Goal: Information Seeking & Learning: Compare options

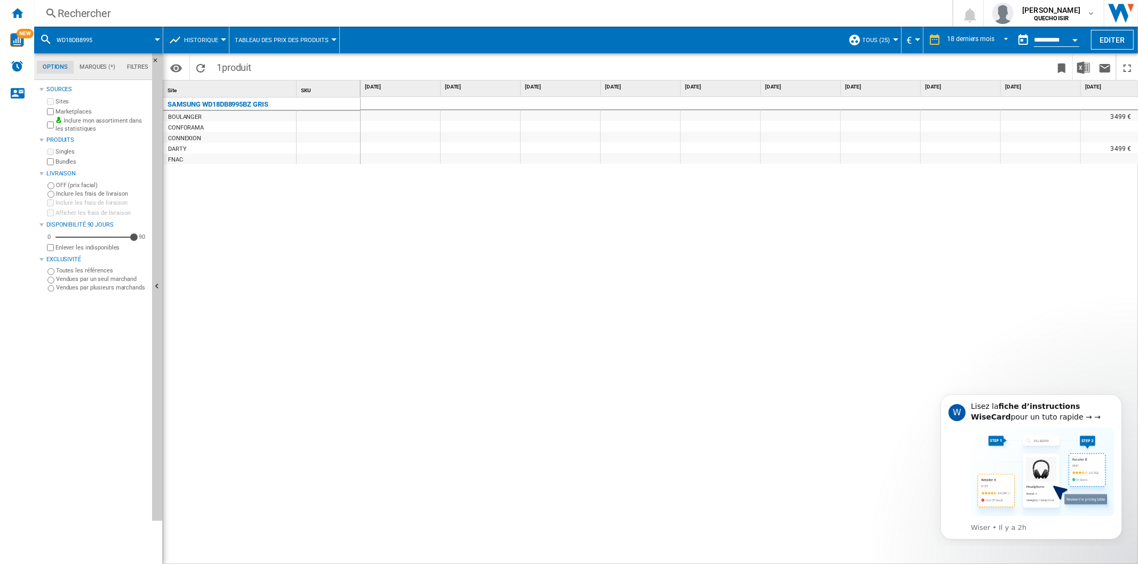
scroll to position [0, 611]
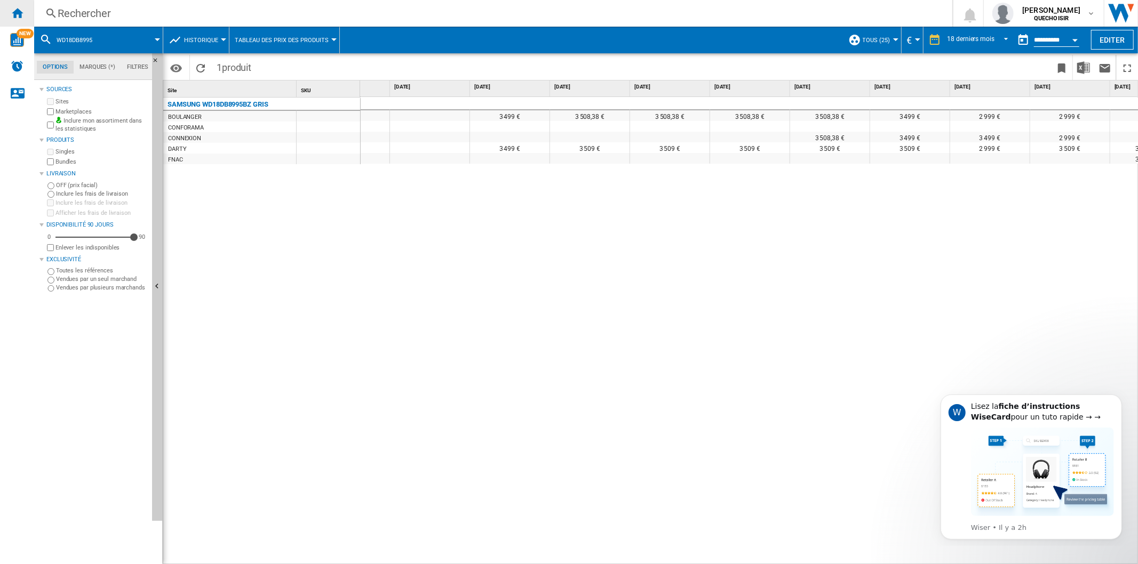
click at [9, 13] on div "Accueil" at bounding box center [17, 13] width 34 height 27
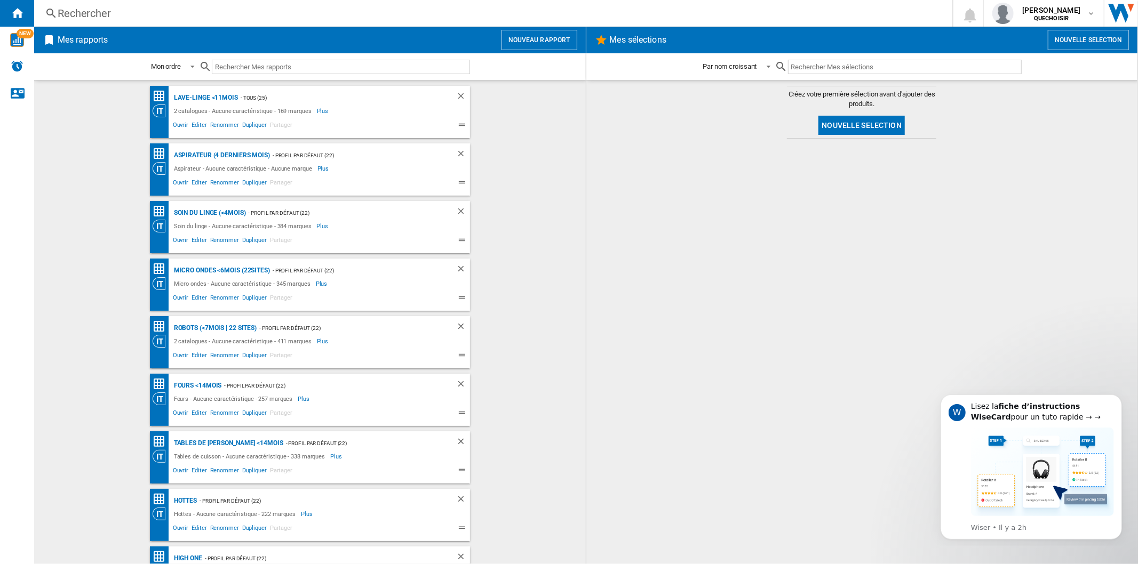
click at [126, 17] on div "Rechercher" at bounding box center [491, 13] width 867 height 15
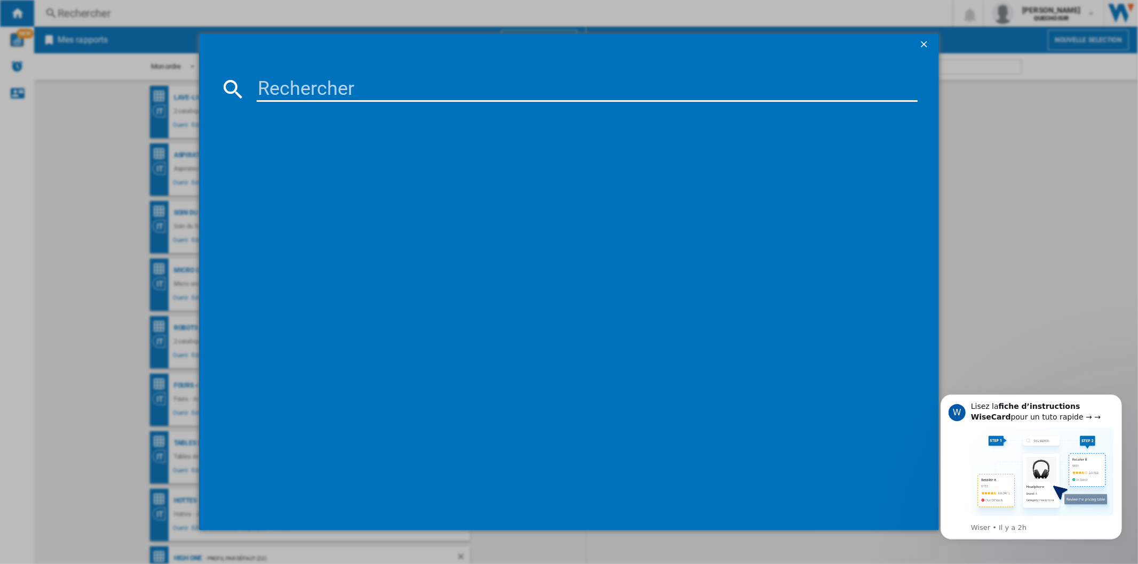
type input "[PERSON_NAME] 2"
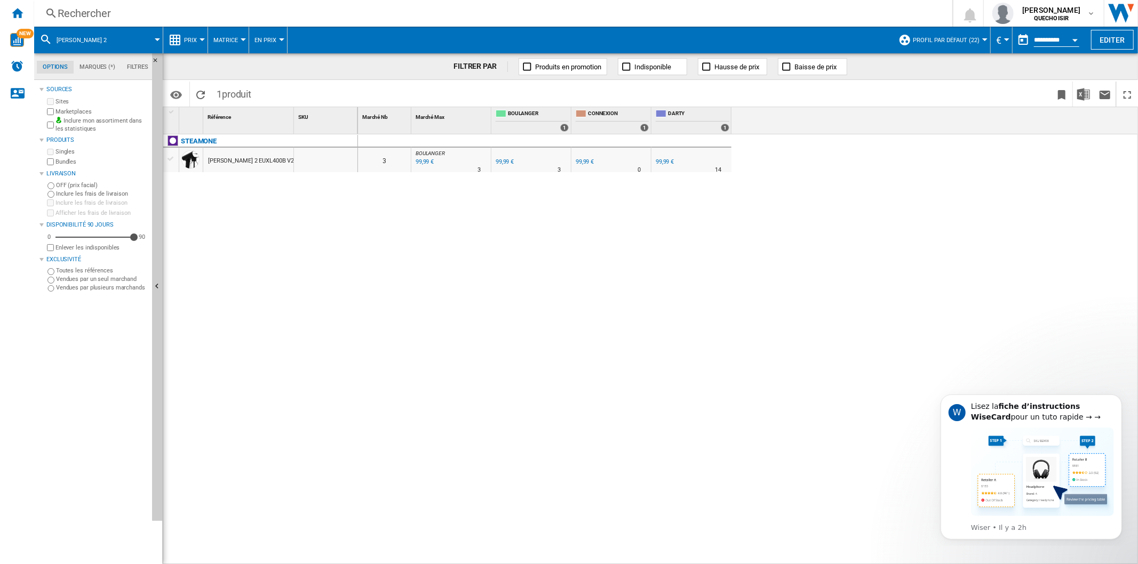
click at [201, 13] on div "Rechercher" at bounding box center [491, 13] width 867 height 15
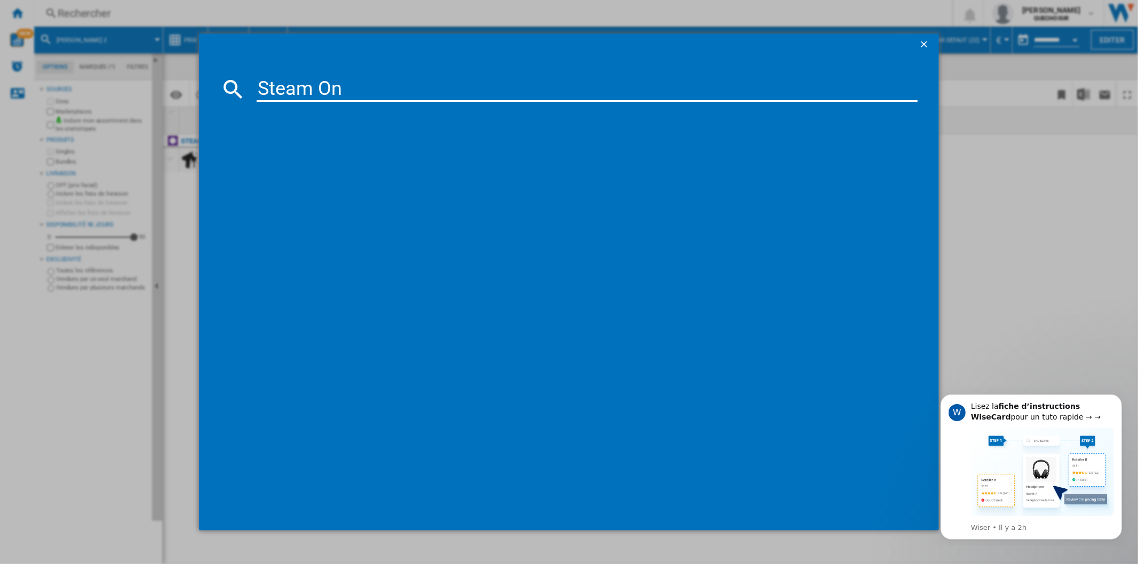
type input "Steam One"
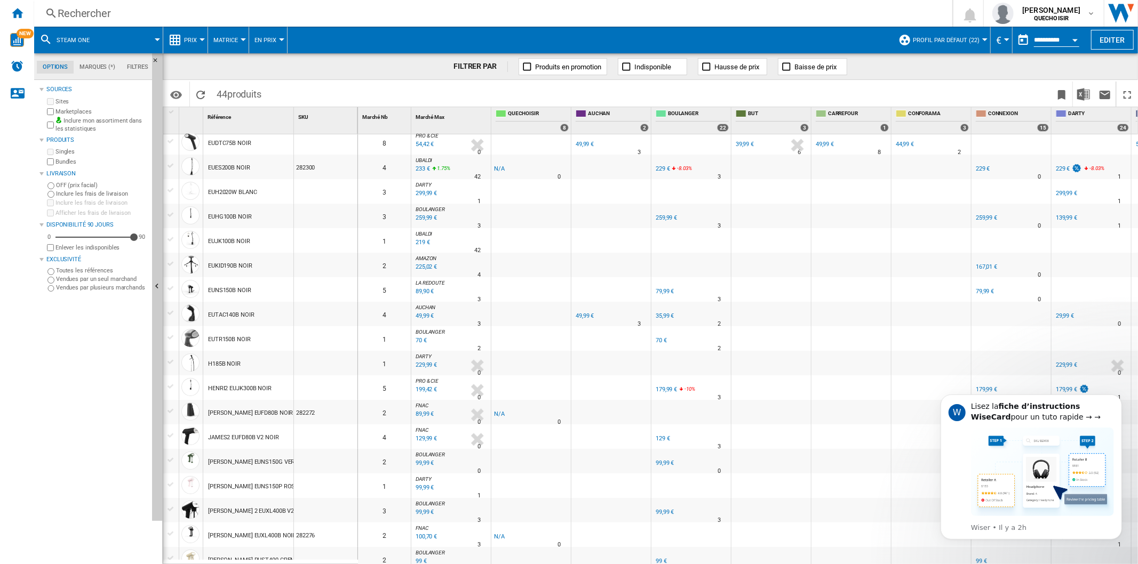
scroll to position [474, 0]
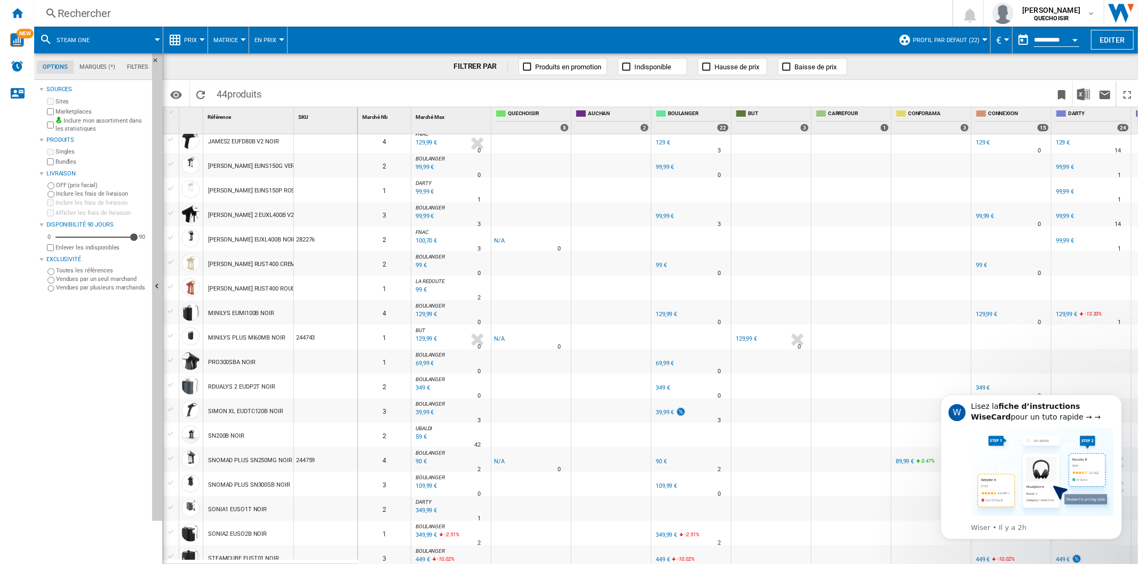
click at [228, 43] on span "Matrice" at bounding box center [225, 40] width 25 height 7
click at [240, 86] on button "Classement" at bounding box center [237, 92] width 61 height 26
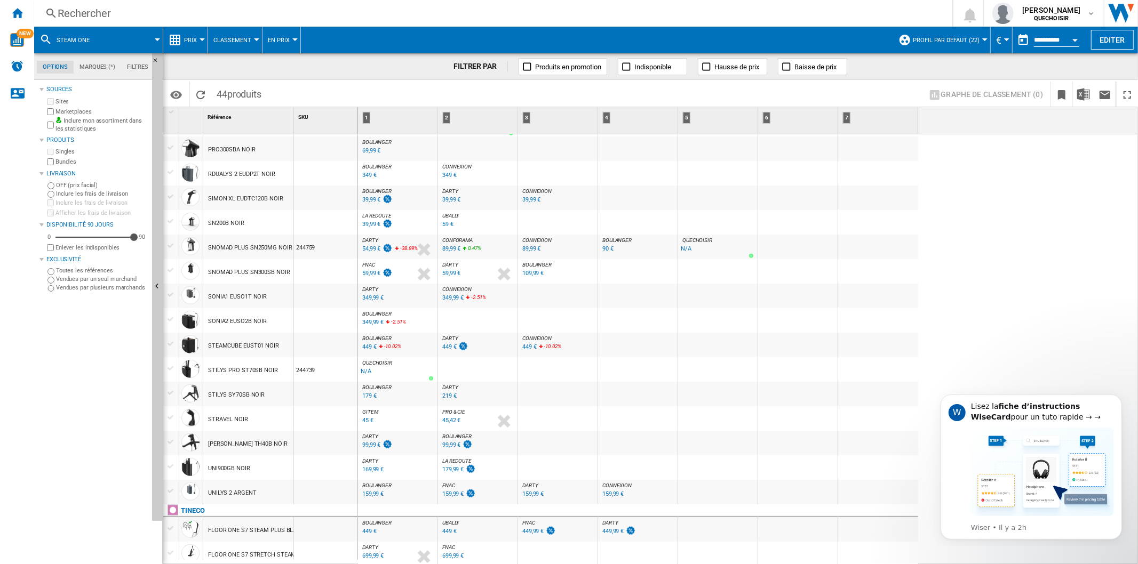
scroll to position [687, 0]
click at [369, 238] on span "DARTY" at bounding box center [370, 240] width 16 height 6
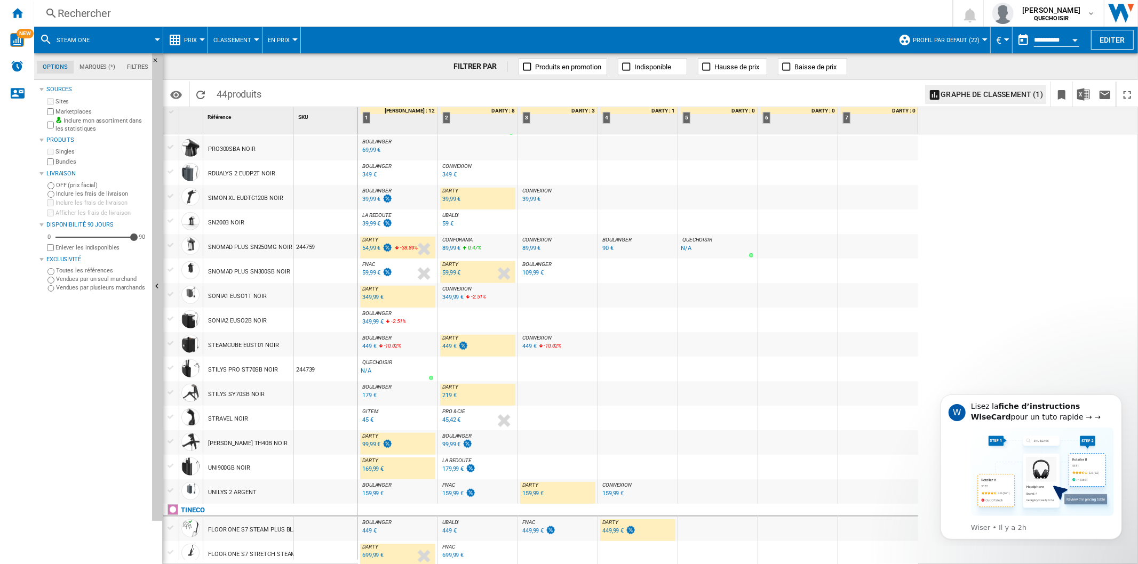
scroll to position [628, 0]
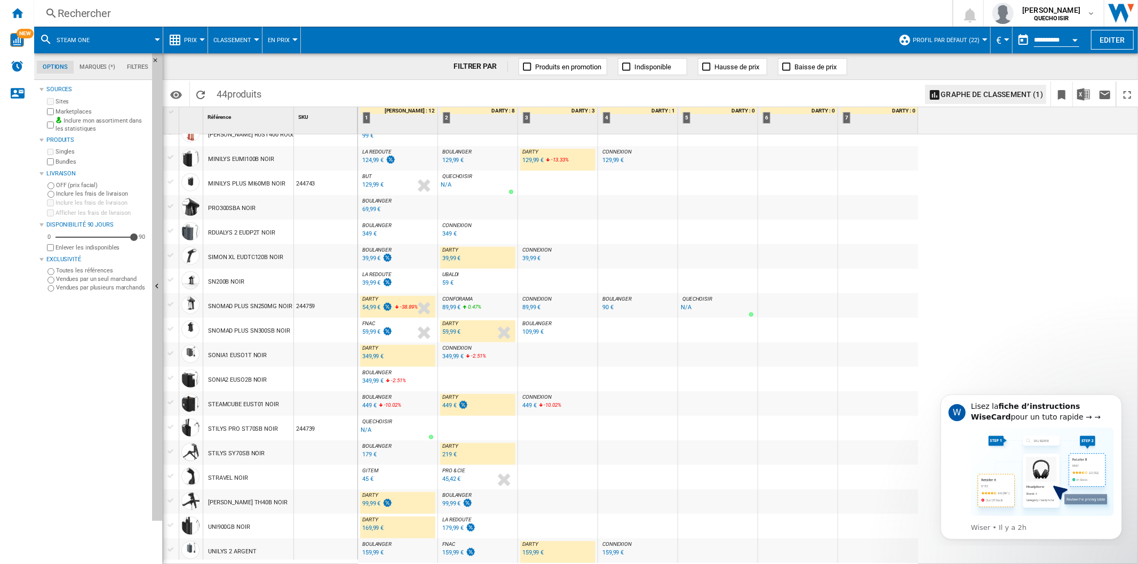
click at [382, 247] on span "BOULANGER" at bounding box center [376, 250] width 29 height 6
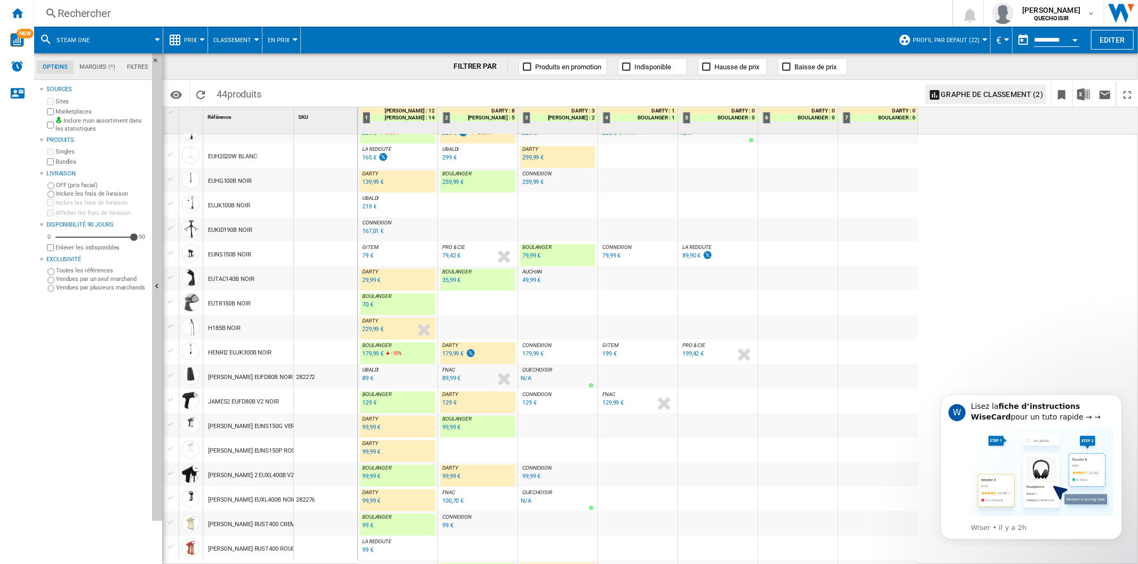
scroll to position [154, 0]
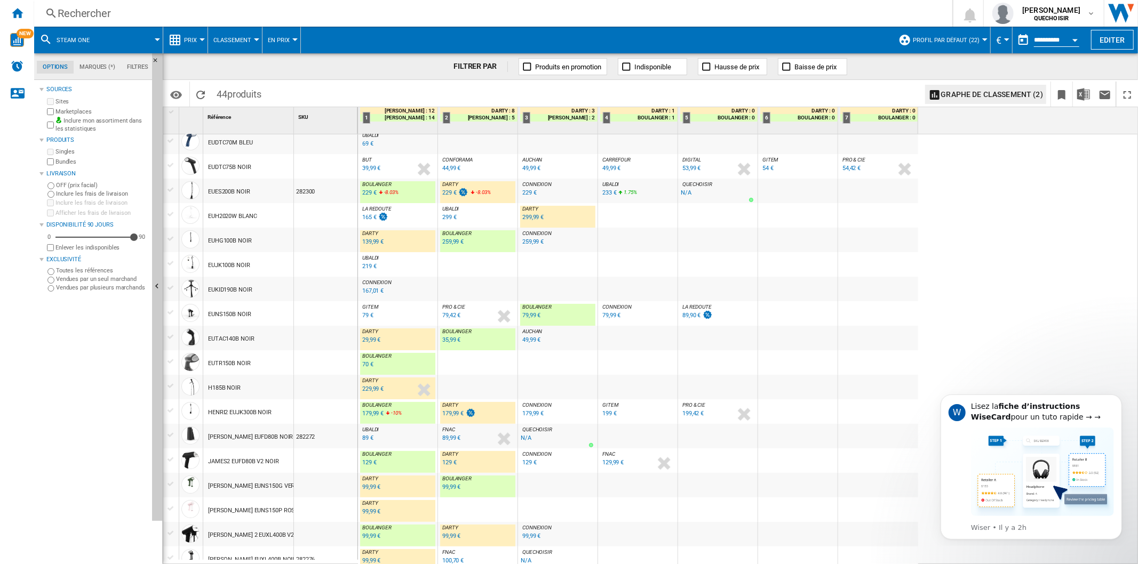
click at [368, 241] on div "139,99 €" at bounding box center [372, 241] width 21 height 7
click at [455, 241] on div "259,99 €" at bounding box center [452, 241] width 21 height 7
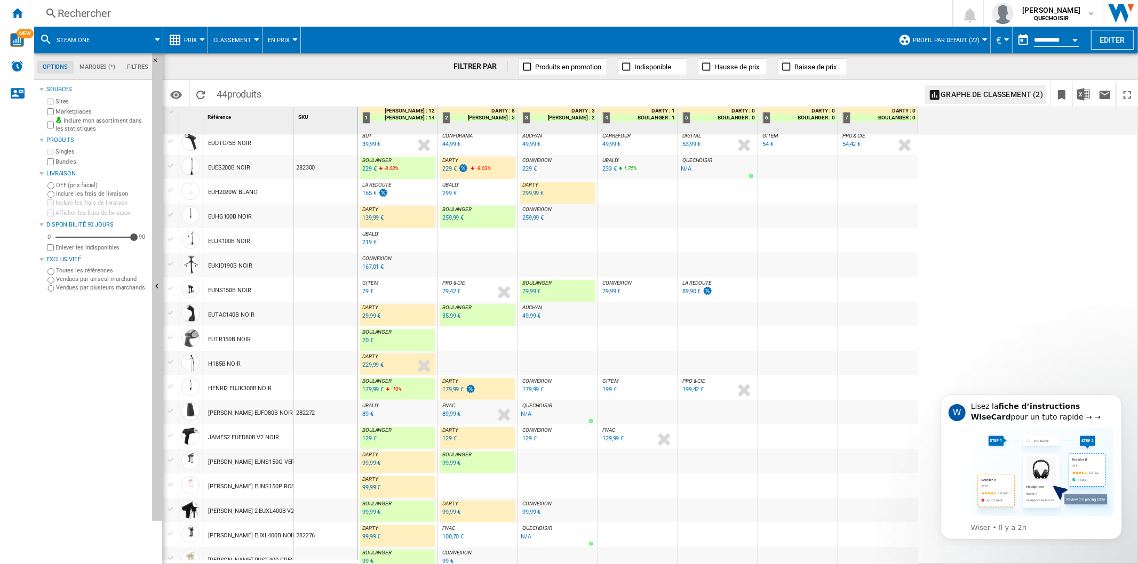
scroll to position [118, 0]
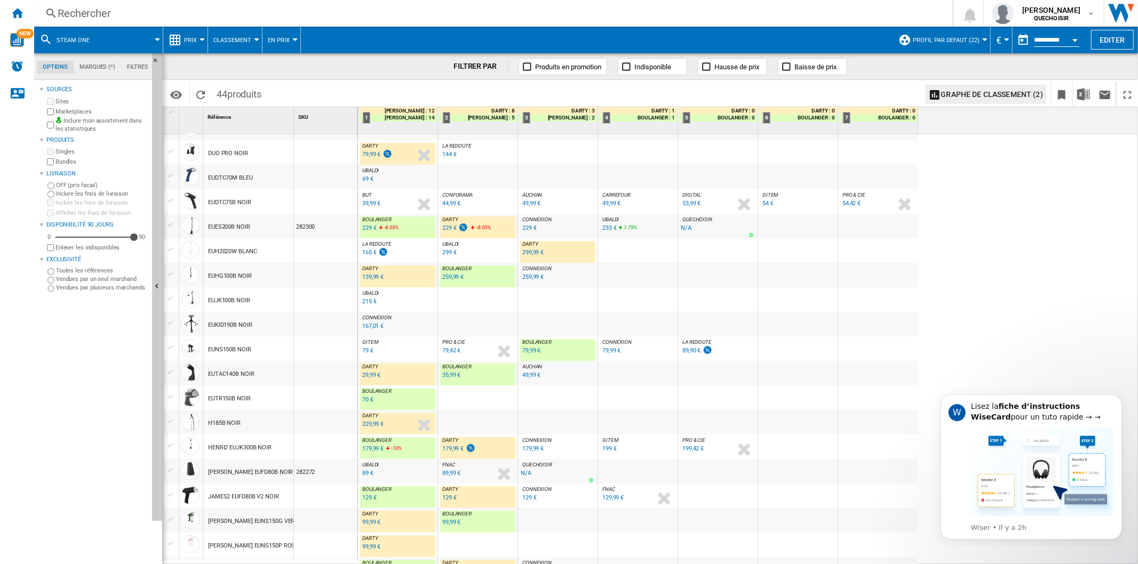
click at [233, 226] on div "EUES200B NOIR" at bounding box center [229, 227] width 42 height 25
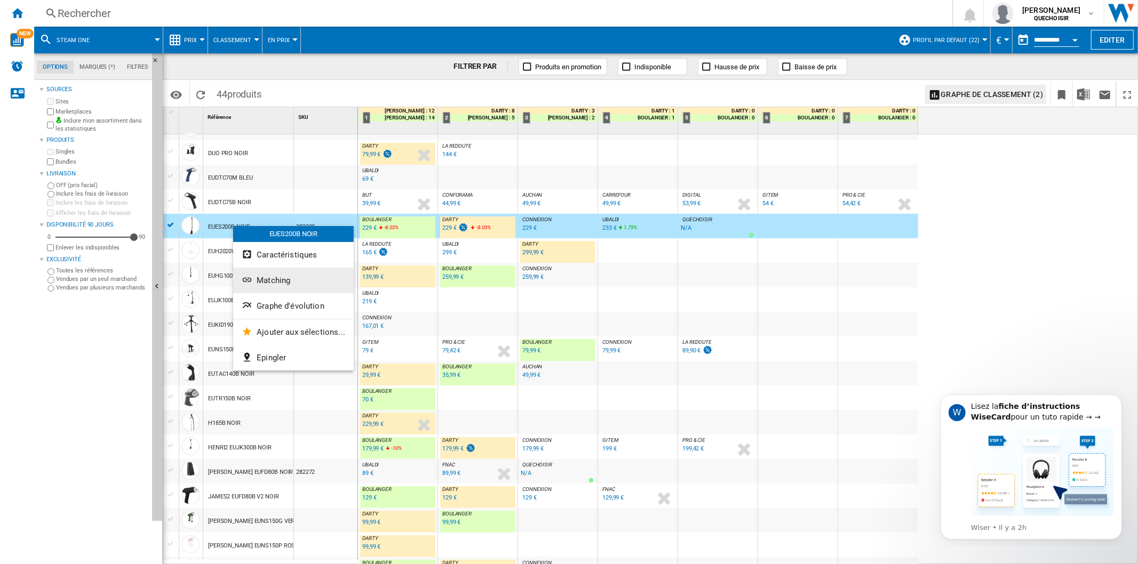
click at [283, 278] on span "Matching" at bounding box center [274, 281] width 34 height 10
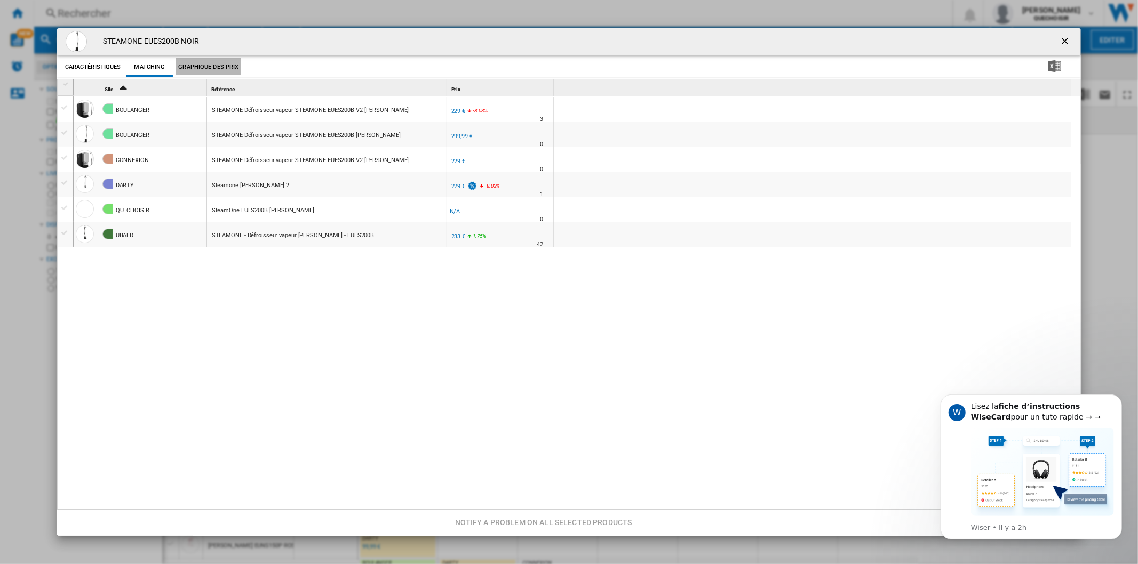
click at [219, 71] on button "Graphique des prix" at bounding box center [208, 67] width 66 height 19
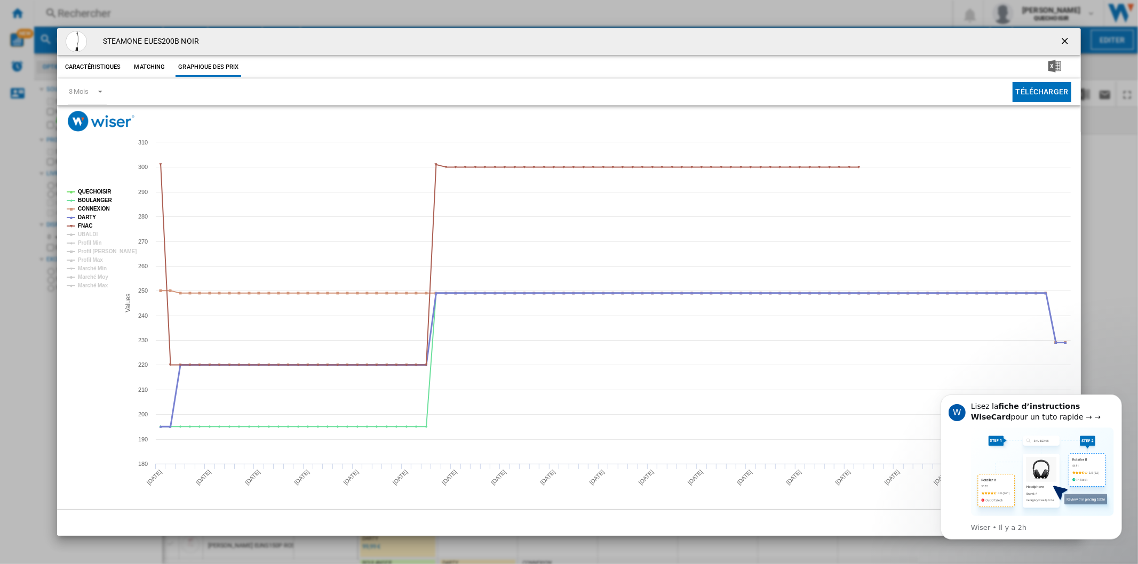
click at [89, 220] on tspan "DARTY" at bounding box center [87, 217] width 18 height 6
click at [89, 217] on tspan "DARTY" at bounding box center [87, 217] width 18 height 6
click at [95, 208] on tspan "CONNEXION" at bounding box center [94, 209] width 32 height 6
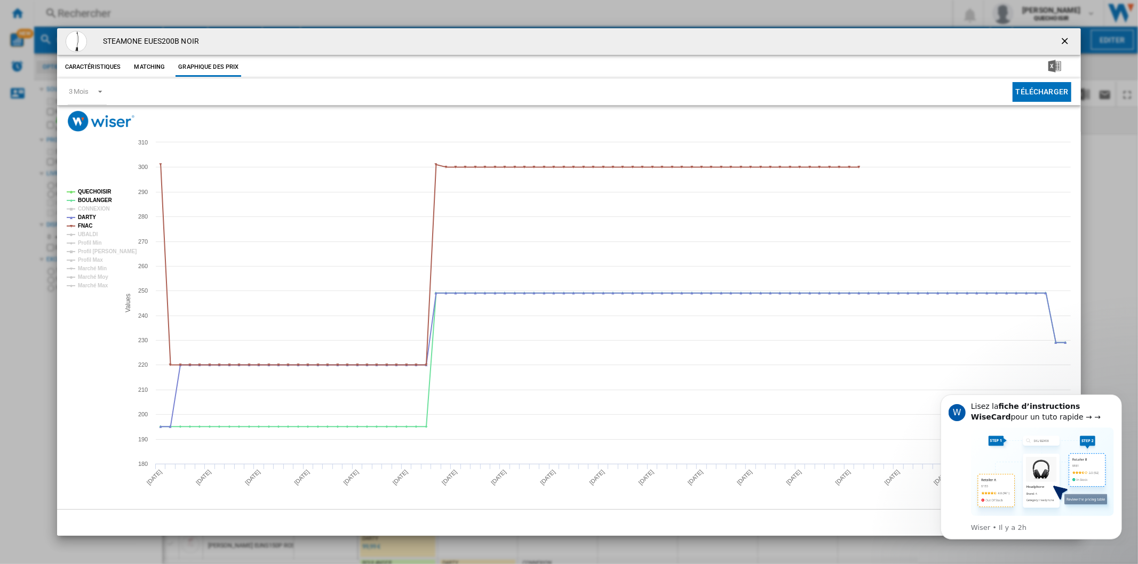
click at [95, 207] on tspan "CONNEXION" at bounding box center [94, 209] width 32 height 6
click at [105, 190] on tspan "QUECHOISIR" at bounding box center [95, 192] width 34 height 6
click at [99, 198] on tspan "BOULANGER" at bounding box center [95, 200] width 34 height 6
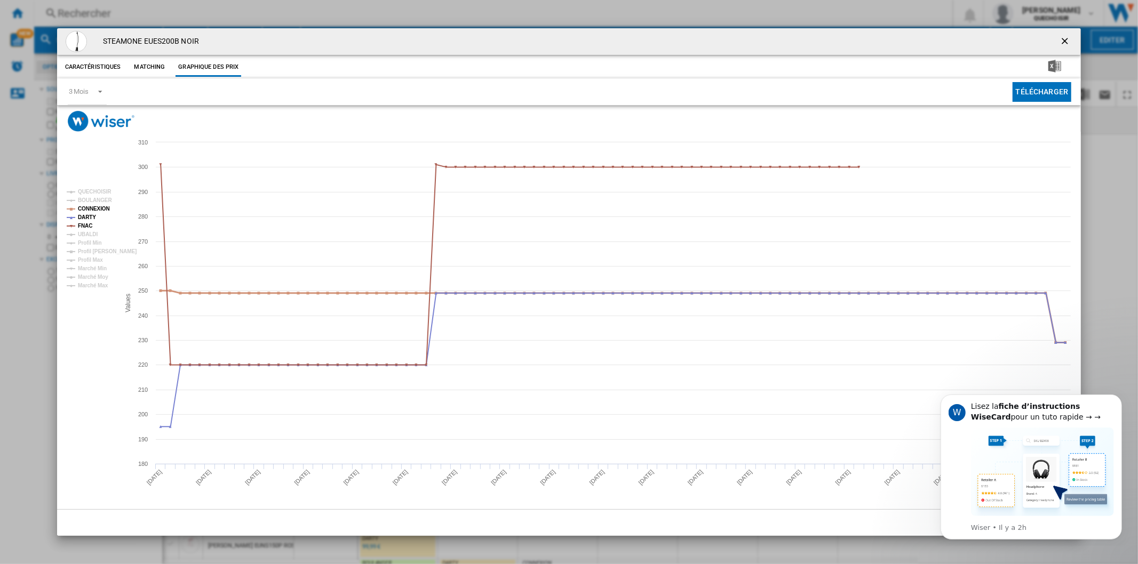
click at [102, 206] on tspan "CONNEXION" at bounding box center [94, 209] width 32 height 6
click at [89, 217] on tspan "DARTY" at bounding box center [87, 217] width 18 height 6
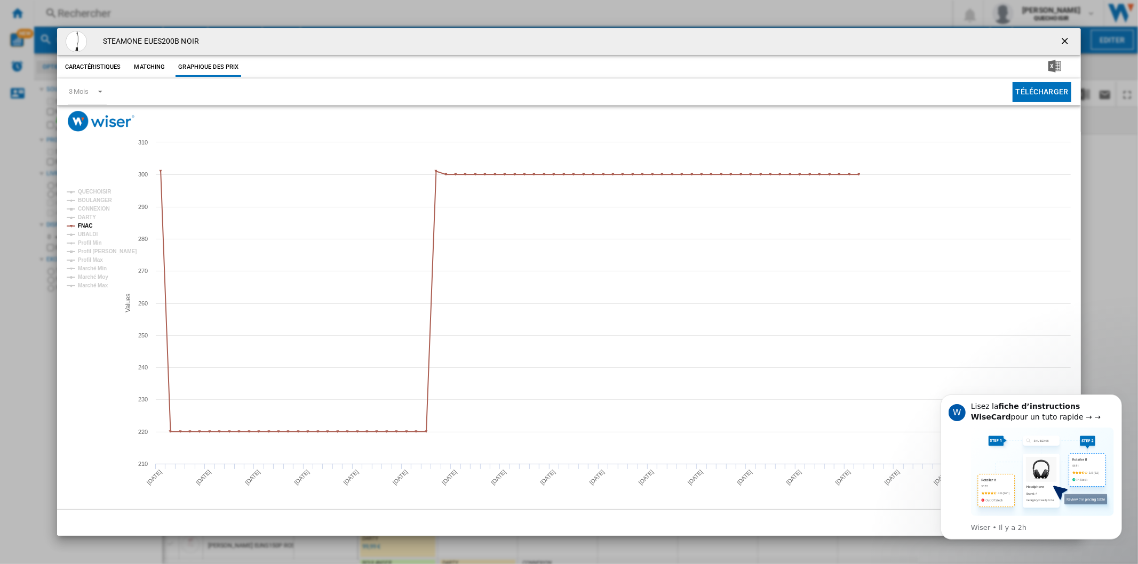
click at [88, 219] on tspan "DARTY" at bounding box center [87, 217] width 18 height 6
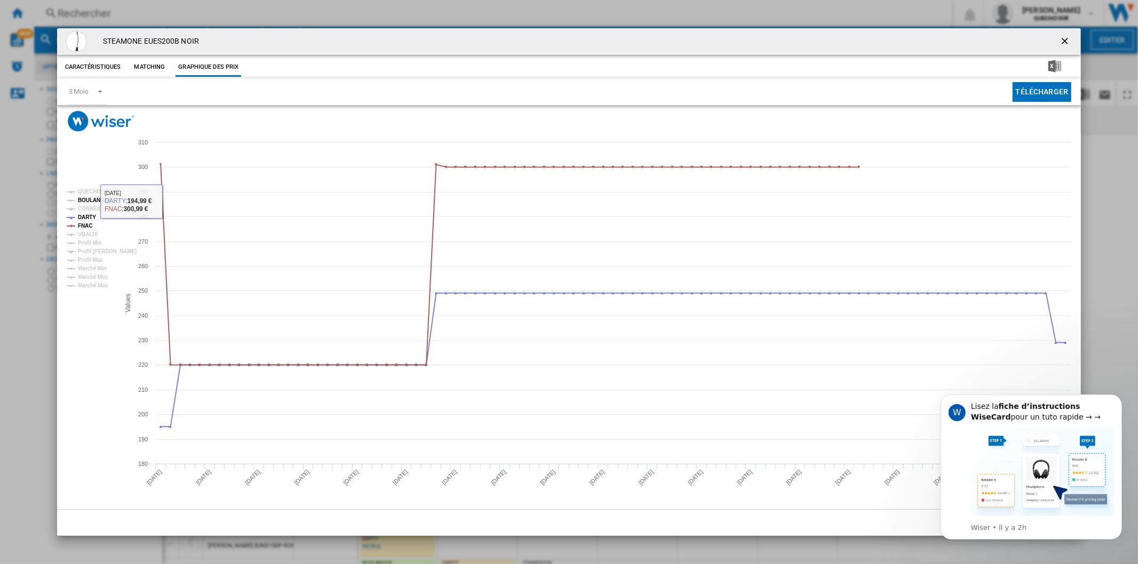
click at [102, 203] on tspan "BOULANGER" at bounding box center [95, 200] width 34 height 6
click at [86, 217] on tspan "DARTY" at bounding box center [87, 217] width 18 height 6
drag, startPoint x: 1067, startPoint y: 41, endPoint x: 795, endPoint y: 127, distance: 284.7
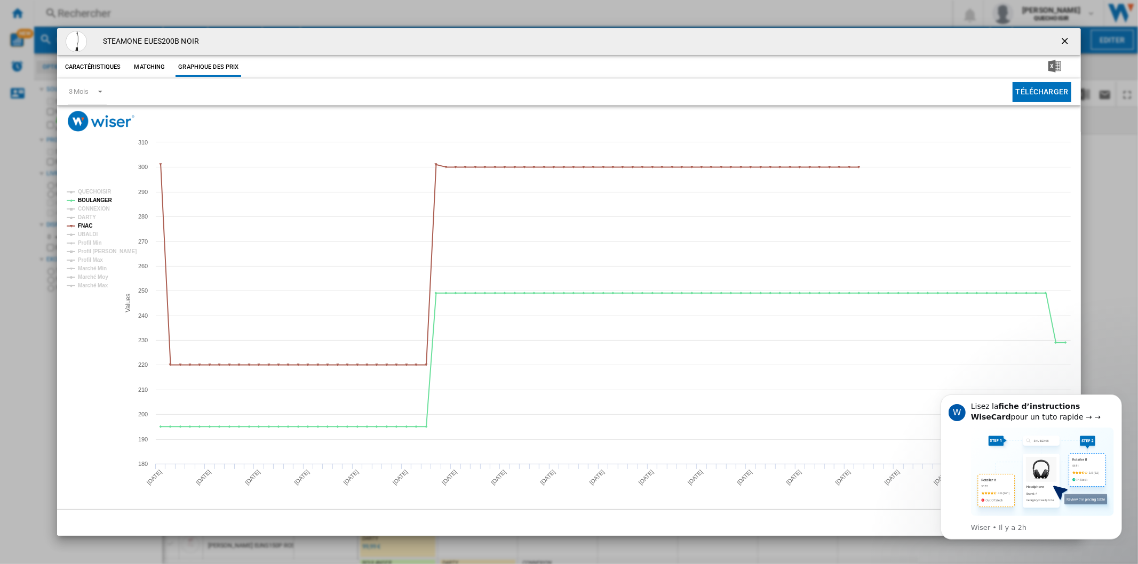
click at [1067, 41] on ng-md-icon "getI18NText('BUTTONS.CLOSE_DIALOG')" at bounding box center [1065, 42] width 13 height 13
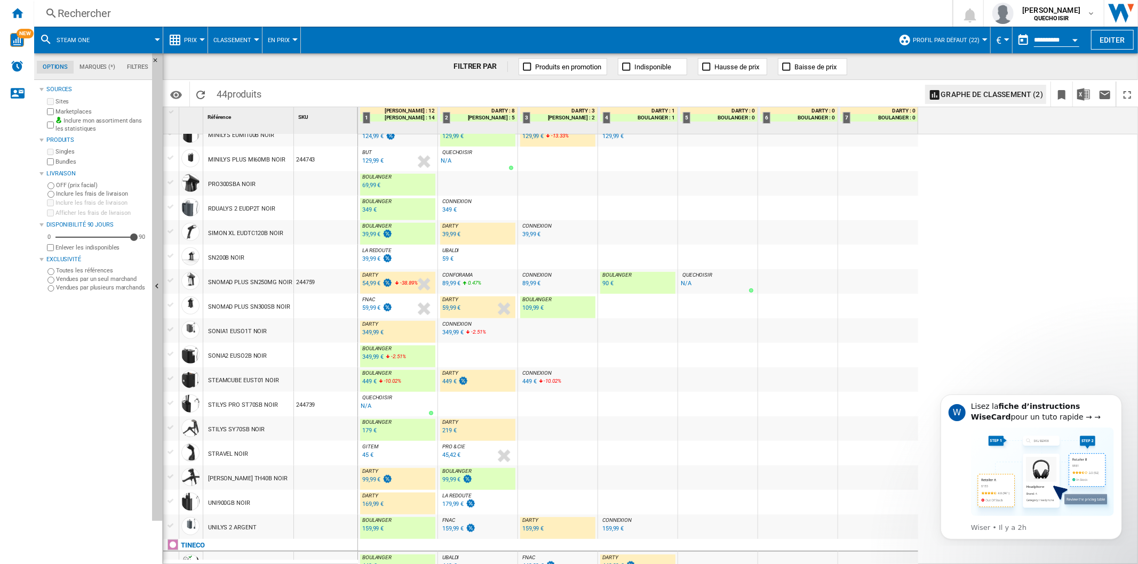
scroll to position [687, 0]
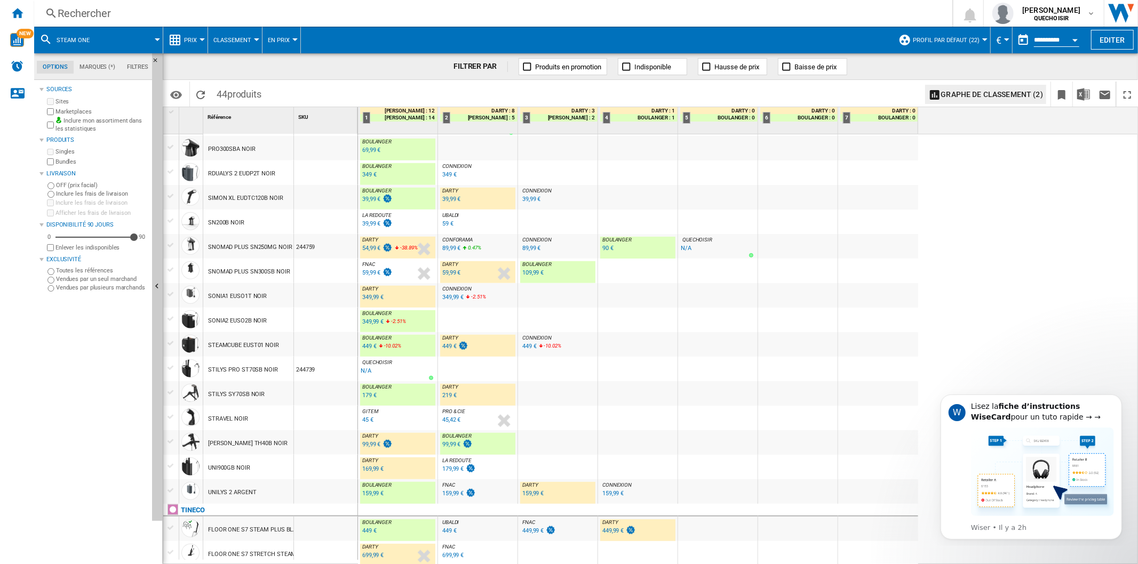
click at [1063, 267] on div "ELECTRODEPOT : FR ELECTRODEPOT -1.0 % 44,98 € % N/A ELECTRODEPOT : FR ELECTRODE…" at bounding box center [748, 349] width 780 height 431
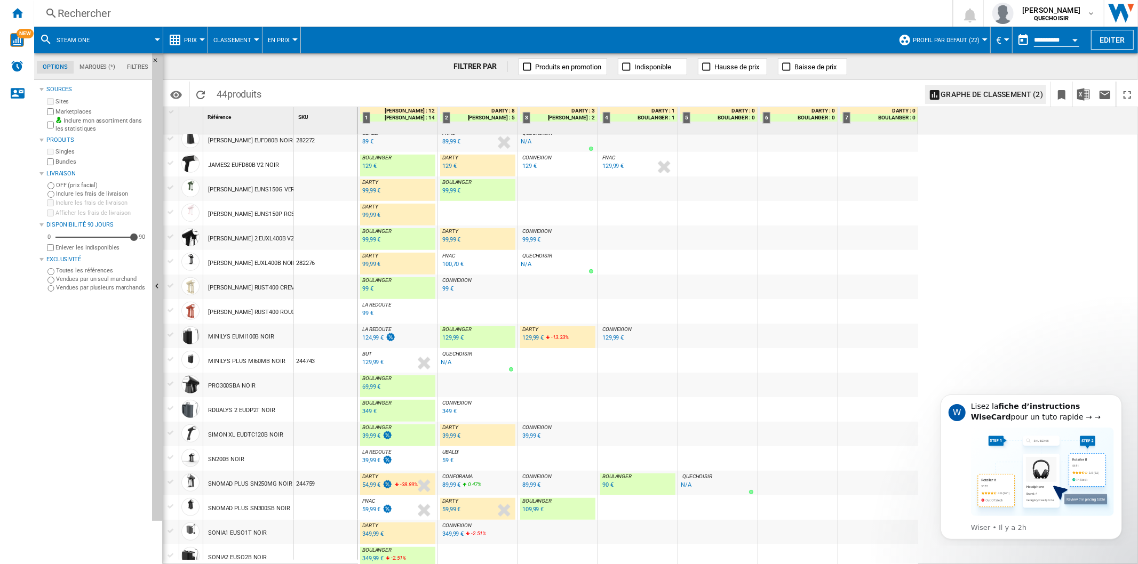
scroll to position [332, 0]
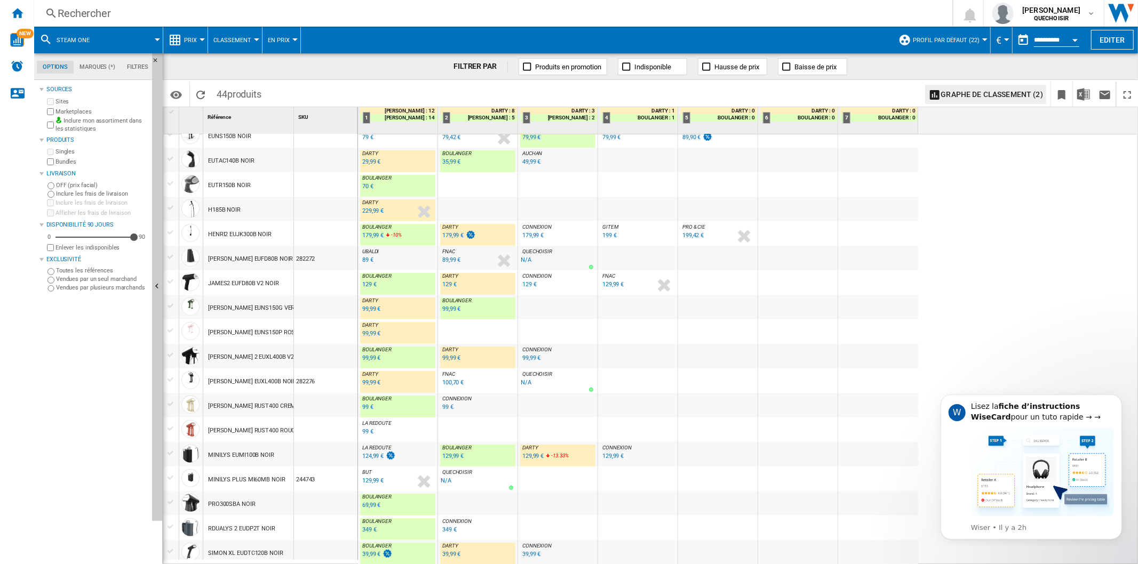
click at [444, 284] on div "129 €" at bounding box center [449, 284] width 14 height 7
click at [364, 286] on div "129 €" at bounding box center [369, 284] width 14 height 7
click at [451, 357] on div "99,99 €" at bounding box center [451, 358] width 18 height 7
click at [320, 13] on div "Rechercher" at bounding box center [491, 13] width 867 height 15
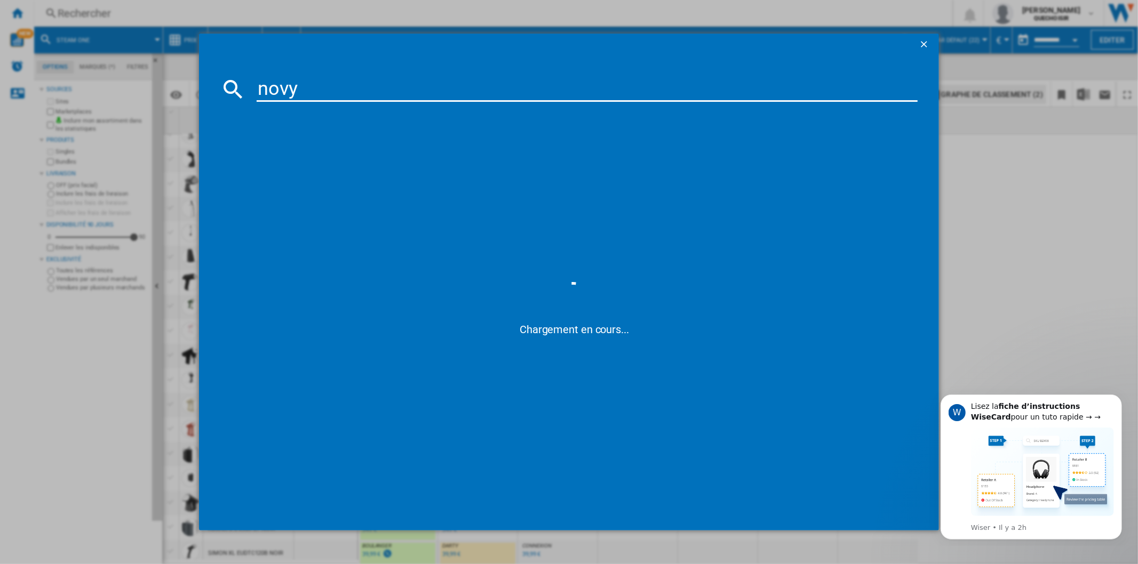
type input "novy"
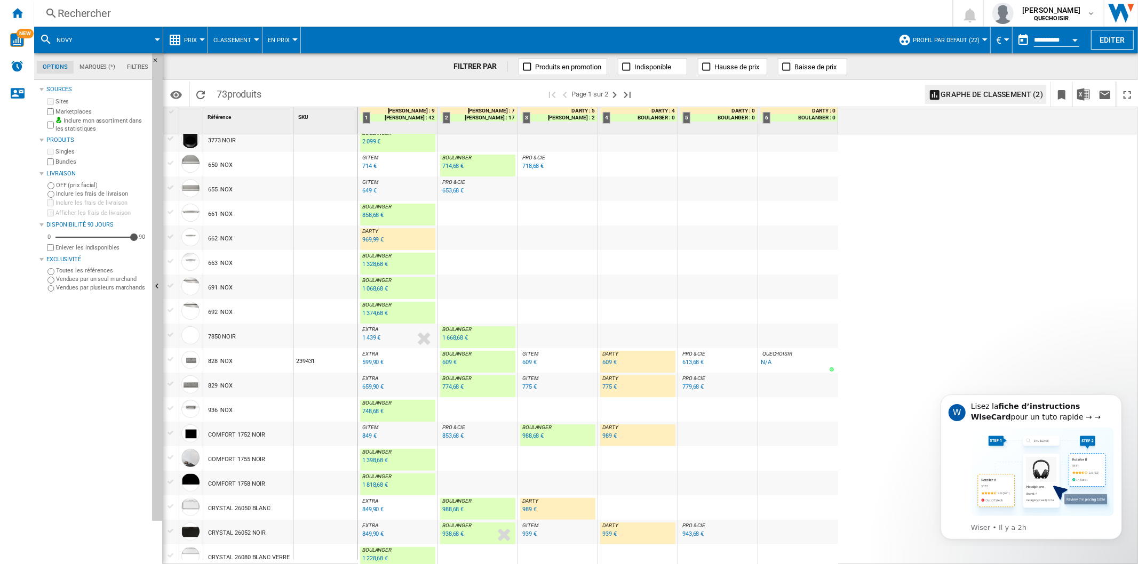
scroll to position [178, 0]
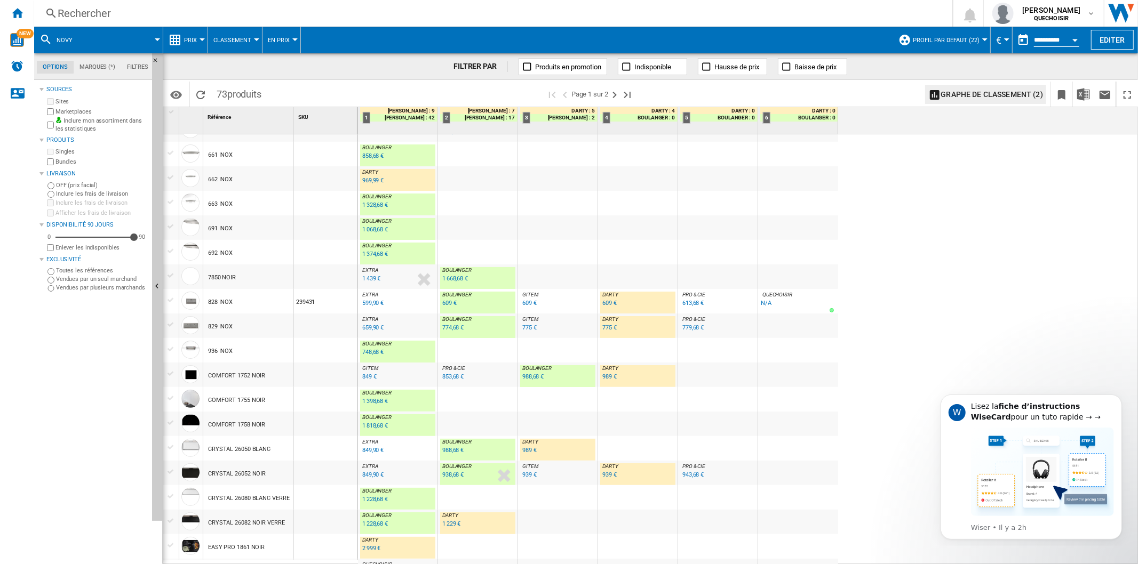
click at [534, 376] on div "988,68 €" at bounding box center [532, 376] width 21 height 7
click at [605, 376] on div "989 €" at bounding box center [609, 376] width 14 height 7
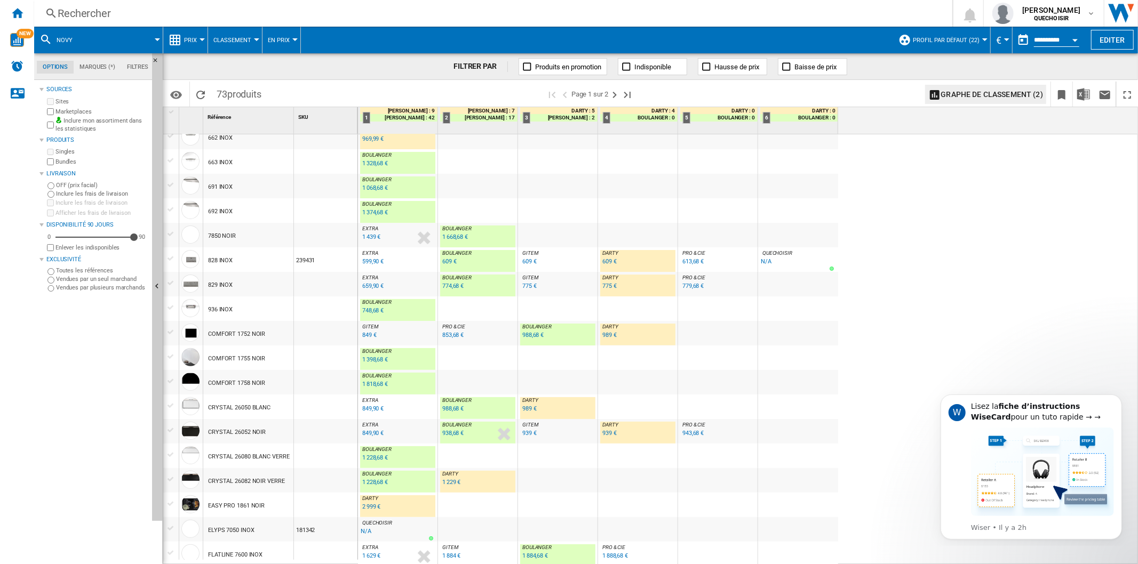
scroll to position [0, 0]
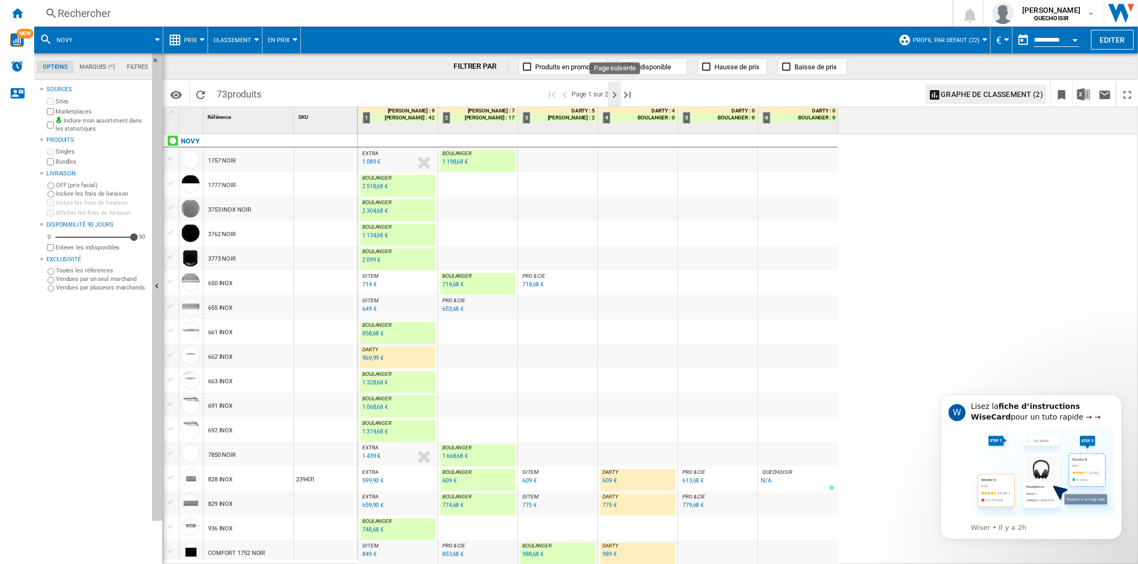
click at [614, 98] on ng-md-icon "Page suivante" at bounding box center [614, 95] width 13 height 13
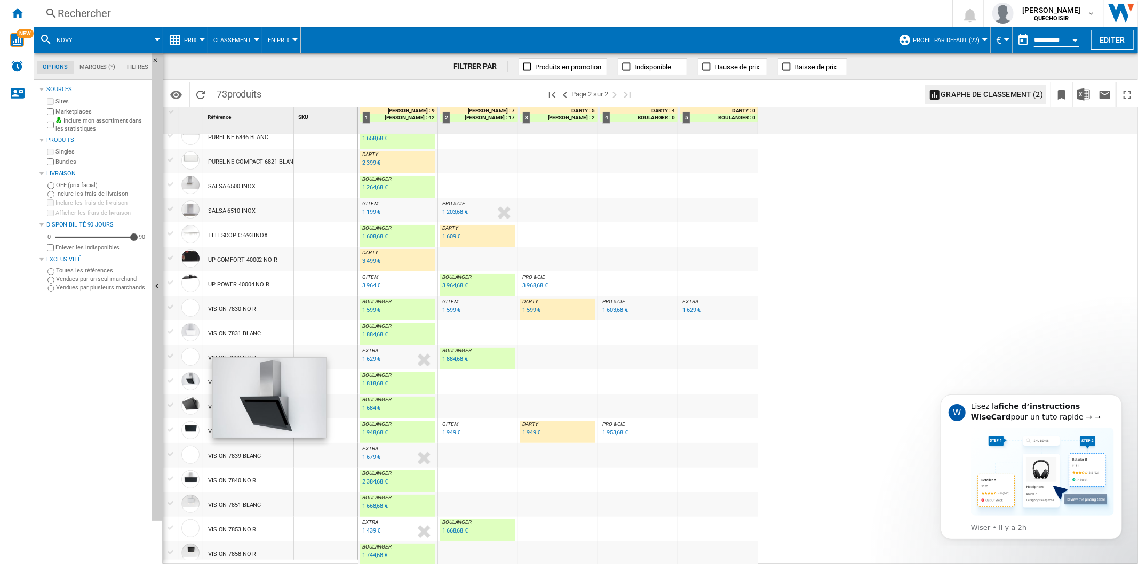
scroll to position [149, 0]
